Goal: Transaction & Acquisition: Purchase product/service

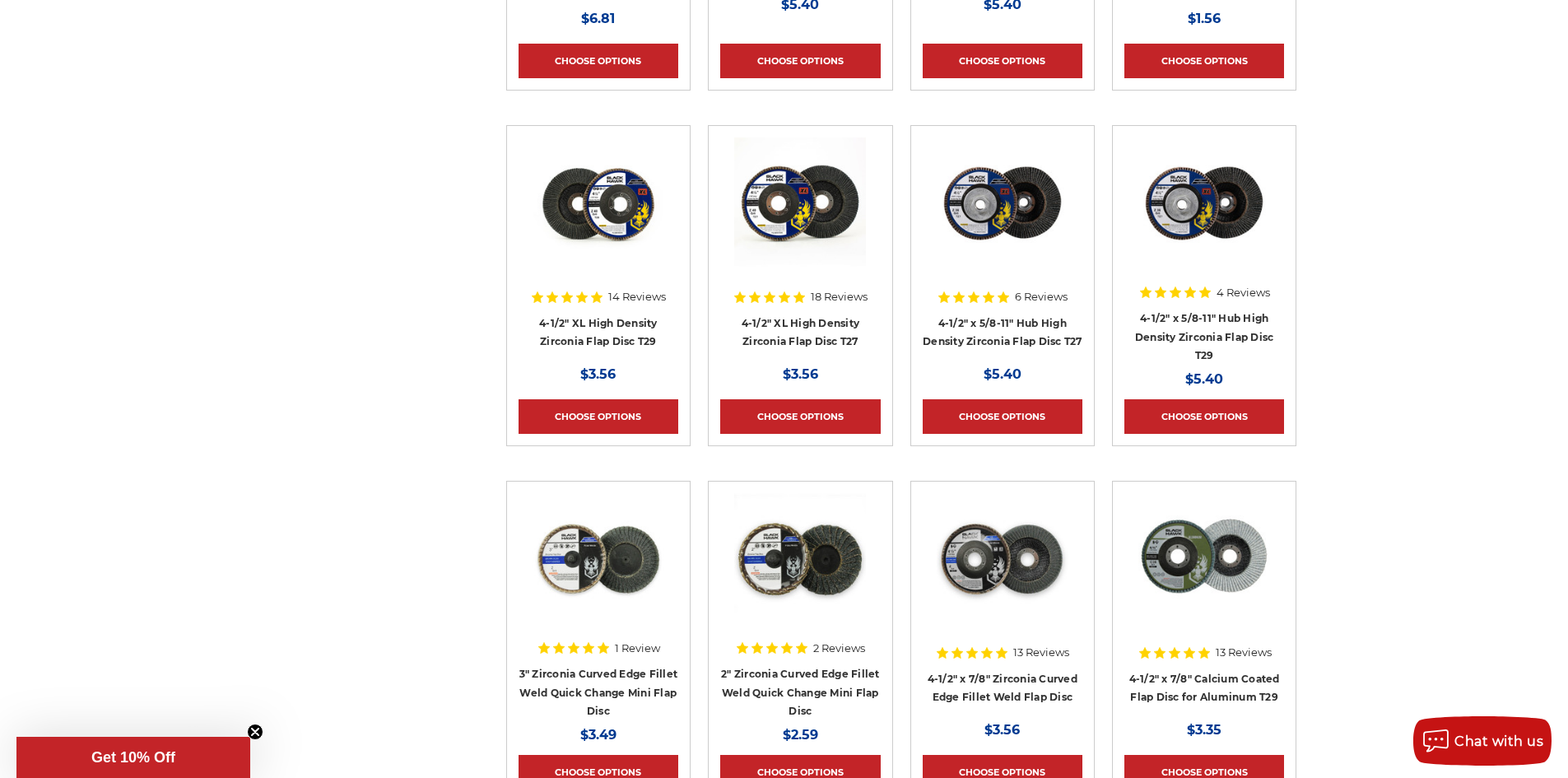
scroll to position [988, 0]
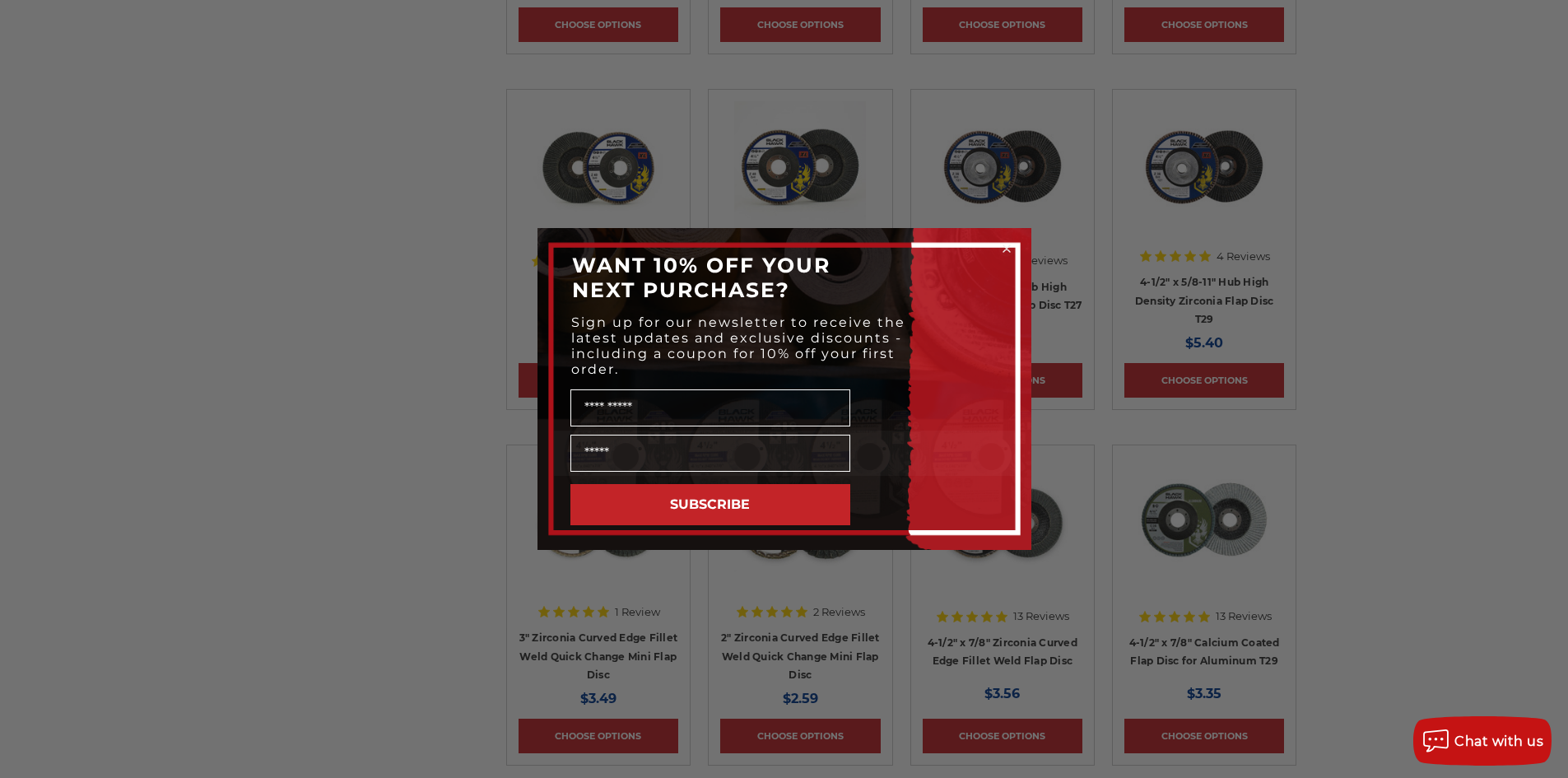
click at [1008, 250] on icon "Close dialog" at bounding box center [1006, 248] width 6 height 6
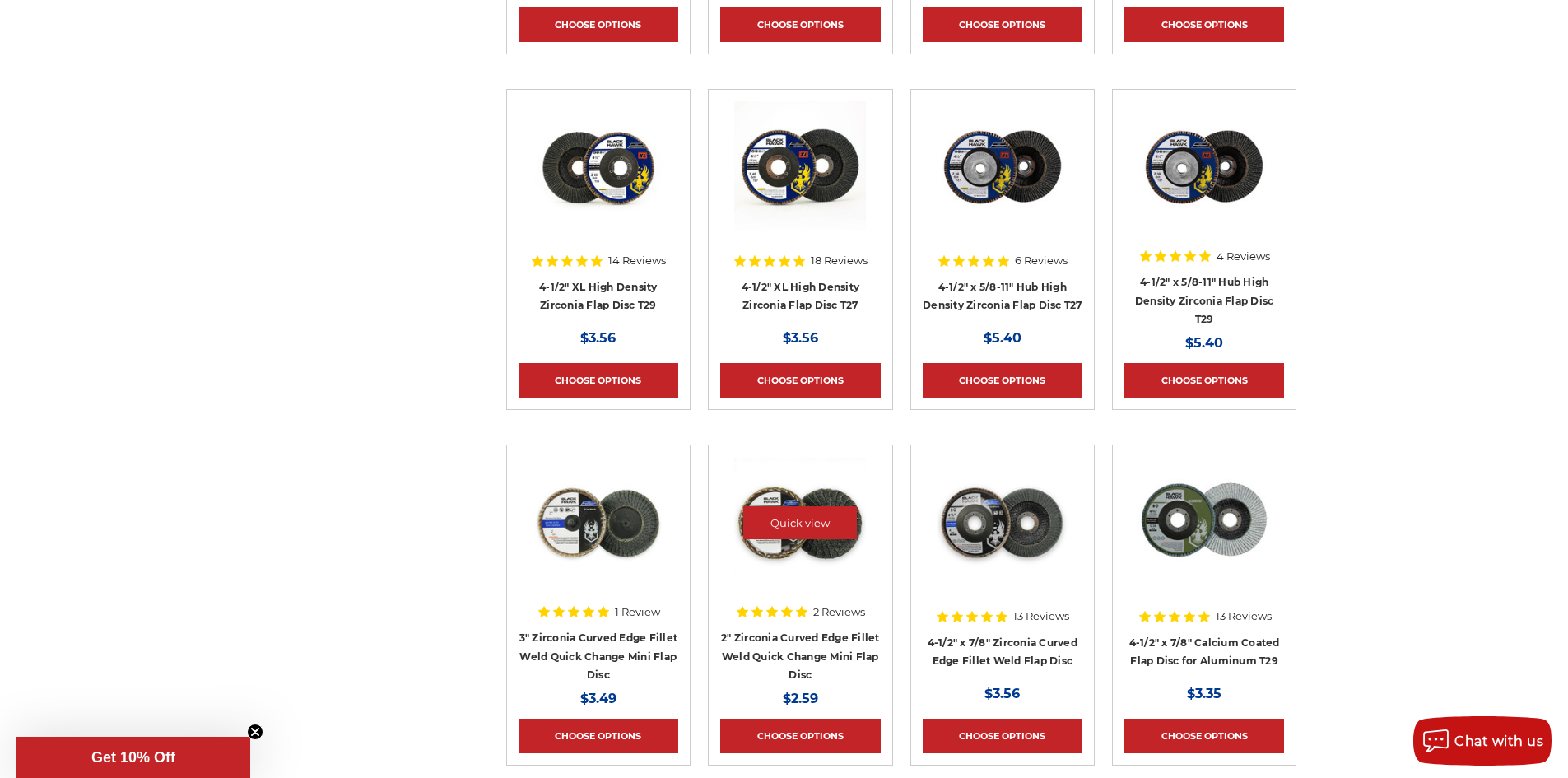
click at [808, 552] on img at bounding box center [800, 522] width 132 height 132
